Goal: Information Seeking & Learning: Check status

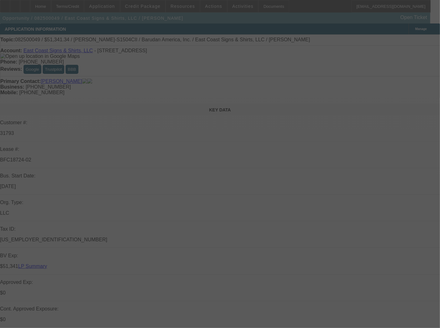
click at [334, 82] on div at bounding box center [220, 164] width 440 height 328
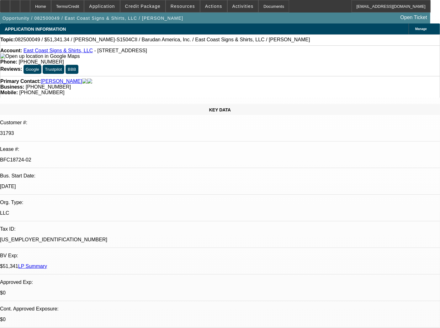
select select "0"
select select "2"
select select "0"
select select "6"
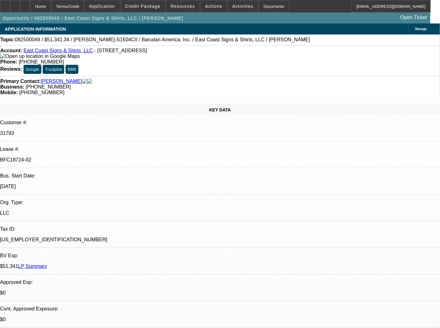
select select "0"
select select "2"
select select "0.1"
select select "4"
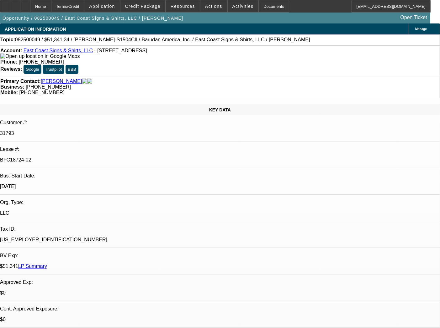
select select "0"
select select "2"
select select "0.1"
select select "4"
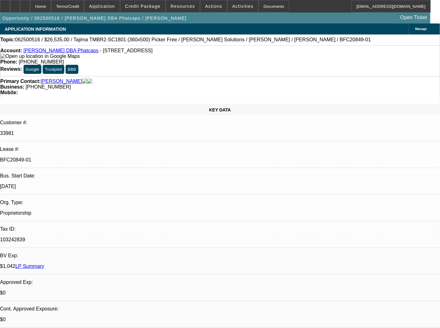
select select "0"
select select "0.1"
select select "5"
select select "0"
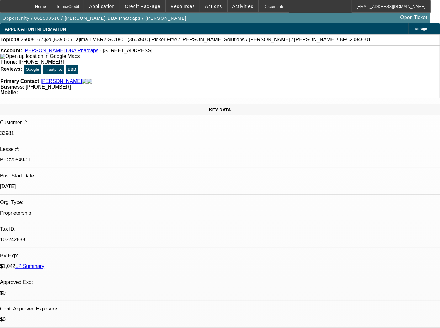
select select "0"
select select "0.1"
select select "5"
select select "0"
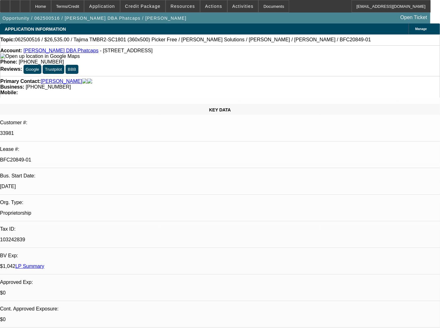
select select "0.1"
select select "5"
select select "0"
select select "0.1"
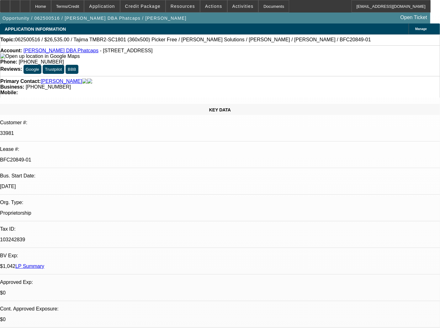
select select "5"
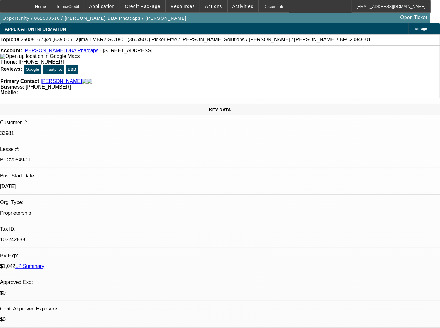
scroll to position [35, 0]
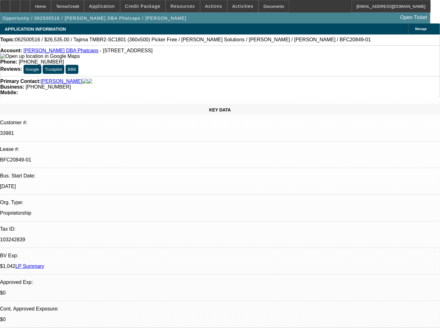
scroll to position [0, 0]
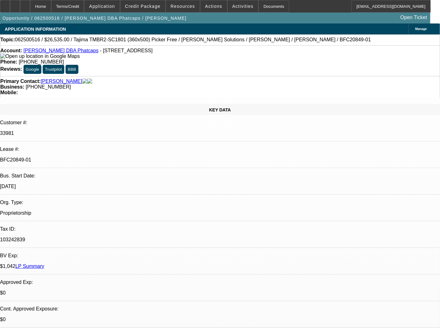
drag, startPoint x: 307, startPoint y: 182, endPoint x: 414, endPoint y: 182, distance: 106.8
copy b "E:Vendor Payment Approved - Hirsch Solutions - $26,535.00"
select select "0"
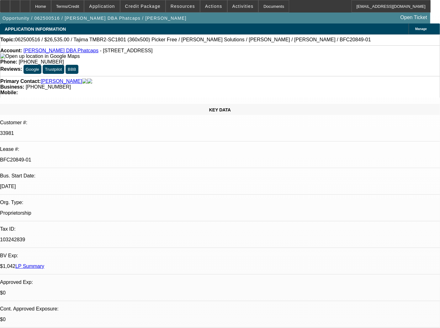
select select "0"
select select "0.1"
select select "5"
select select "0"
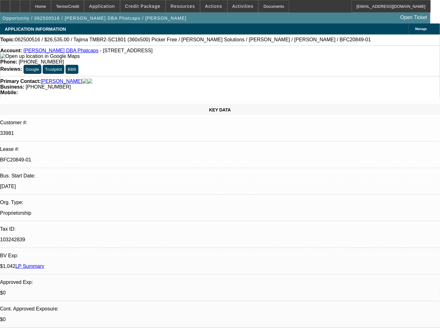
select select "0.1"
select select "5"
select select "0"
select select "0.1"
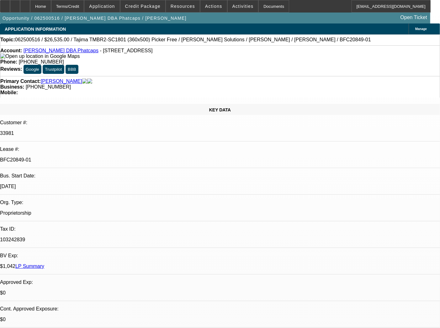
select select "5"
select select "0"
select select "0.1"
select select "5"
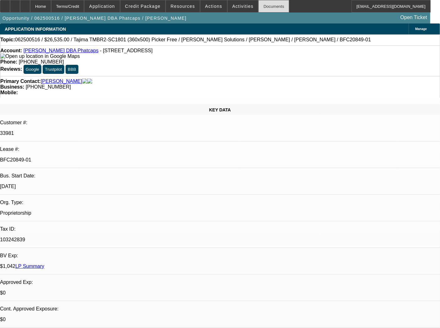
click at [258, 7] on div "Documents" at bounding box center [273, 6] width 31 height 13
